Goal: Transaction & Acquisition: Purchase product/service

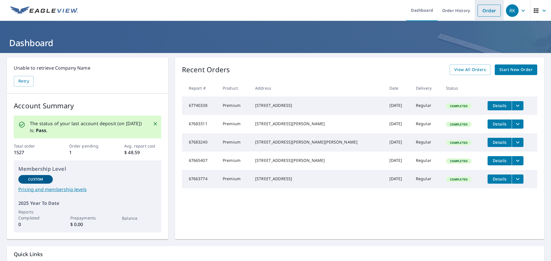
click at [484, 9] on link "Order" at bounding box center [488, 11] width 23 height 12
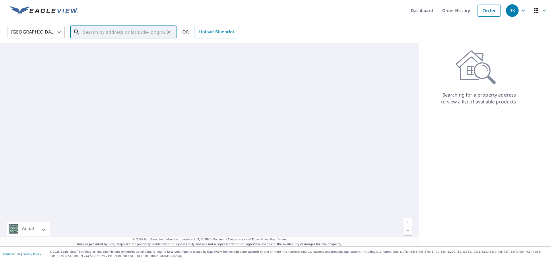
click at [104, 31] on input "text" at bounding box center [124, 32] width 82 height 16
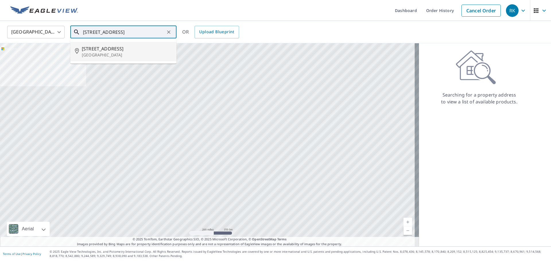
click at [117, 53] on p "[GEOGRAPHIC_DATA]" at bounding box center [127, 55] width 90 height 6
type input "[STREET_ADDRESS]"
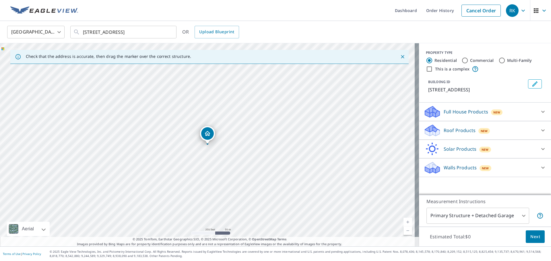
click at [468, 132] on p "Roof Products" at bounding box center [460, 130] width 32 height 7
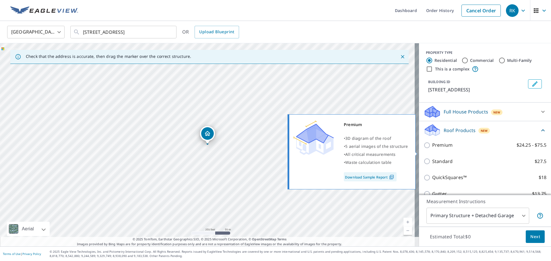
click at [426, 149] on input "Premium $24.25 - $75.5" at bounding box center [427, 145] width 9 height 7
checkbox input "true"
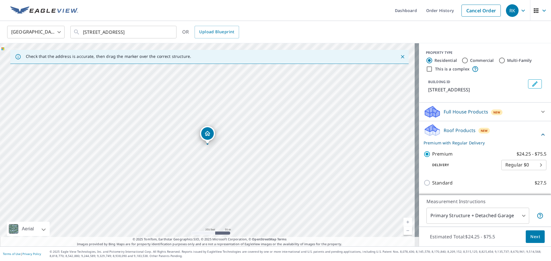
click at [530, 237] on span "Next" at bounding box center [535, 237] width 10 height 7
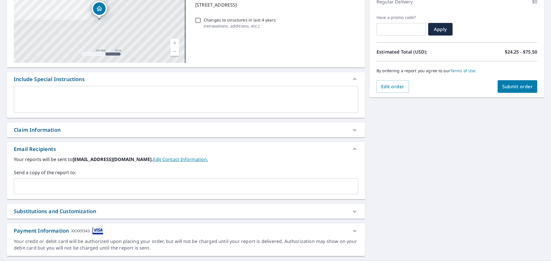
scroll to position [86, 0]
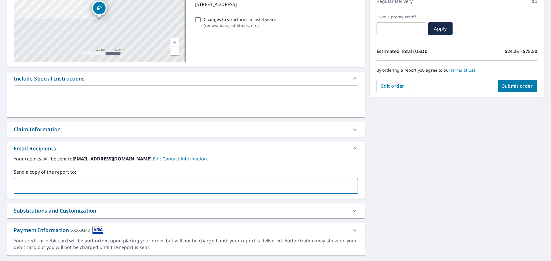
click at [81, 189] on input "text" at bounding box center [181, 185] width 331 height 11
type input "[EMAIL_ADDRESS][DOMAIN_NAME]"
click at [510, 85] on span "Submit order" at bounding box center [517, 86] width 31 height 6
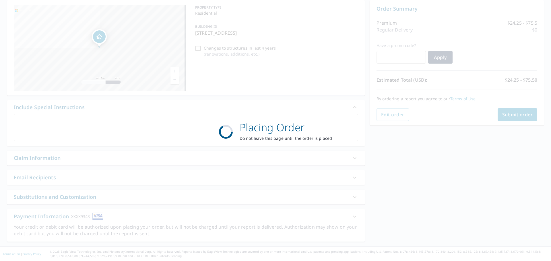
scroll to position [57, 0]
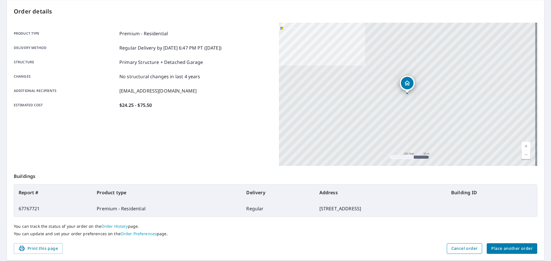
click at [459, 248] on span "Cancel order" at bounding box center [464, 248] width 26 height 7
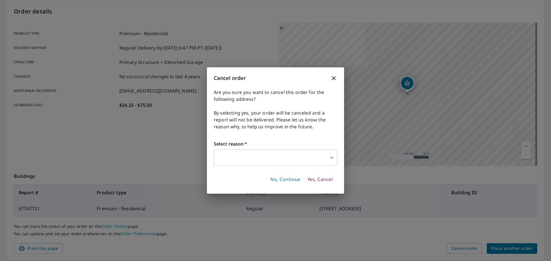
click at [241, 149] on body "RK RK Dashboard Order History Order RK Order Submitted Order details Product ty…" at bounding box center [275, 130] width 551 height 261
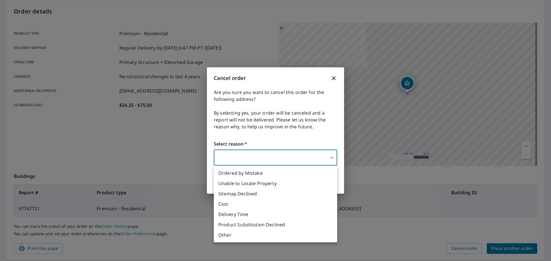
click at [241, 176] on li "Ordered by Mistake" at bounding box center [275, 173] width 123 height 10
type input "30"
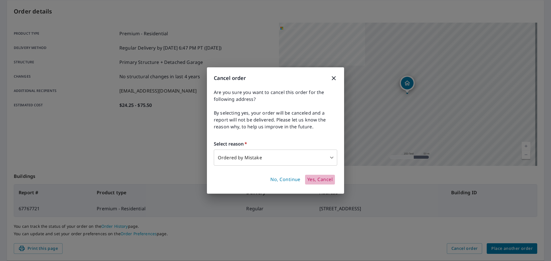
click at [319, 179] on span "Yes, Cancel" at bounding box center [319, 180] width 25 height 6
